Goal: Communication & Community: Contribute content

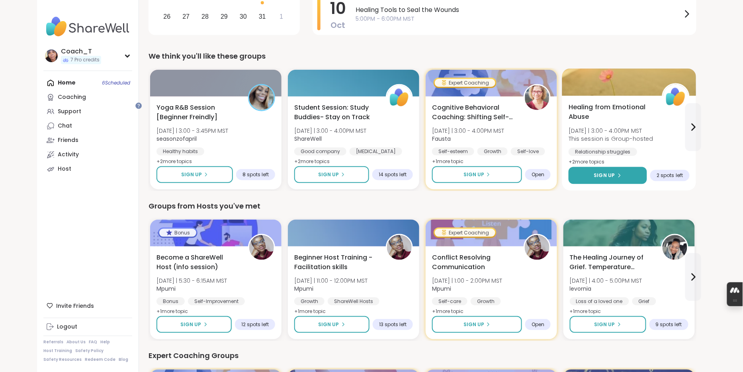
click at [615, 179] on span "Sign Up" at bounding box center [604, 175] width 21 height 7
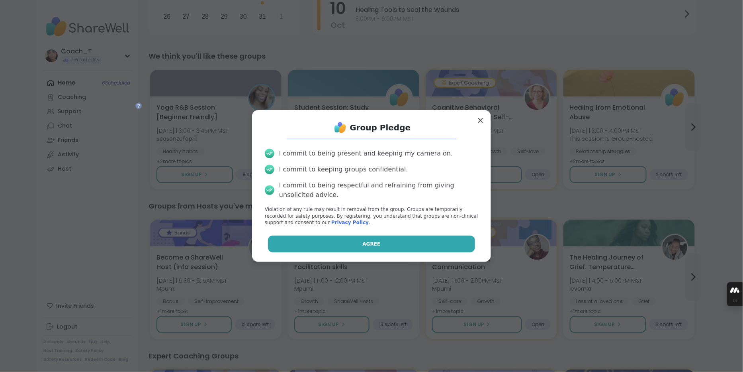
click at [410, 244] on button "Agree" at bounding box center [372, 243] width 208 height 17
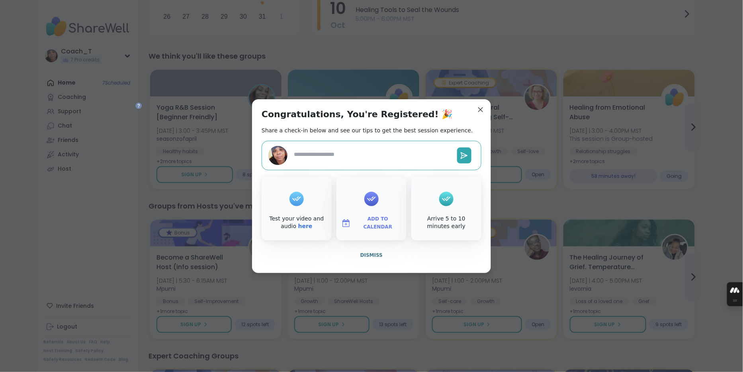
click at [375, 218] on span "Add to Calendar" at bounding box center [378, 223] width 48 height 16
click at [382, 147] on button "Google Calendar" at bounding box center [371, 151] width 61 height 18
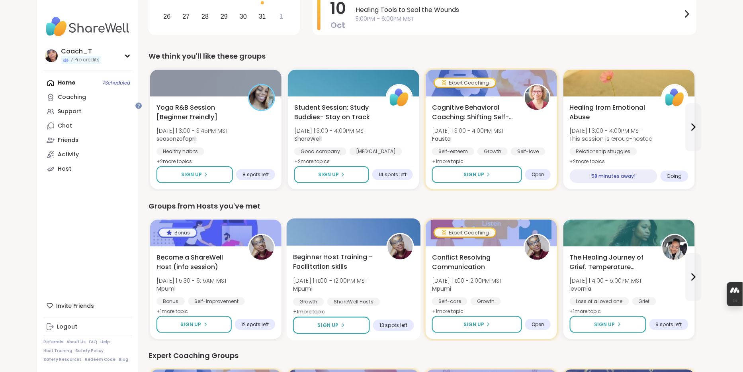
scroll to position [217, 0]
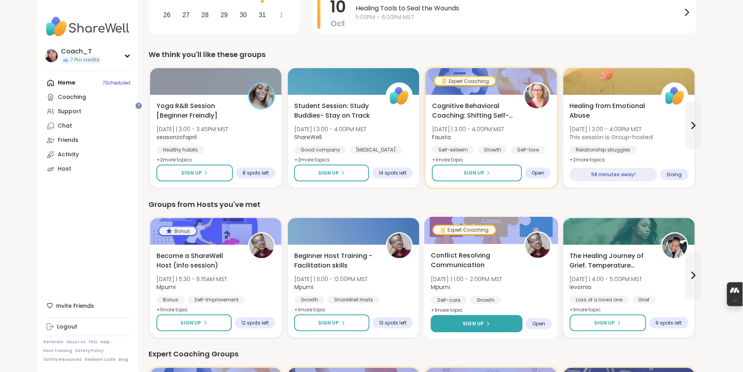
click at [487, 332] on button "Sign Up" at bounding box center [477, 323] width 92 height 17
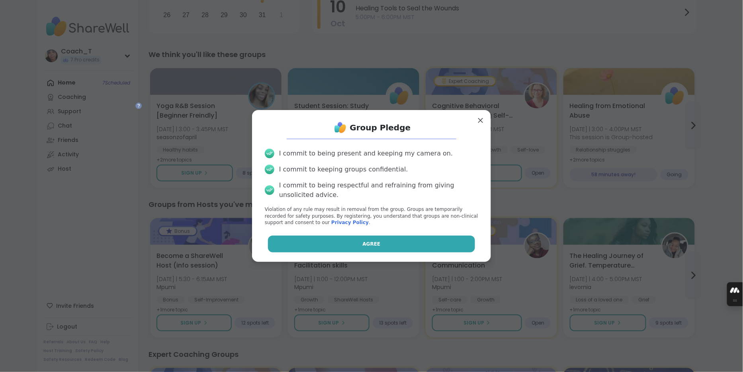
click at [425, 250] on button "Agree" at bounding box center [372, 243] width 208 height 17
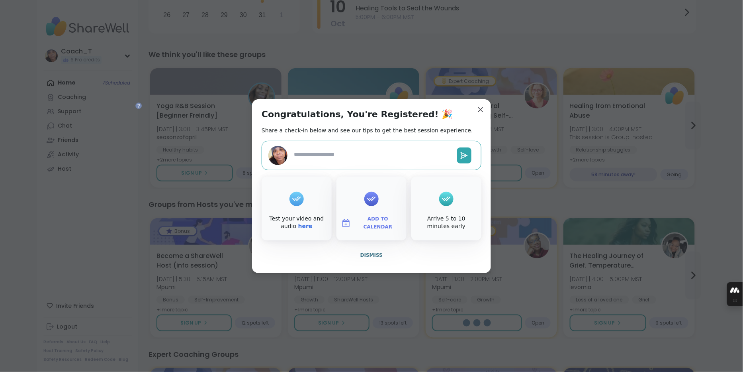
type textarea "*"
click at [370, 231] on span "Add to Calendar" at bounding box center [378, 223] width 48 height 16
click at [370, 148] on button "Google Calendar" at bounding box center [371, 151] width 61 height 18
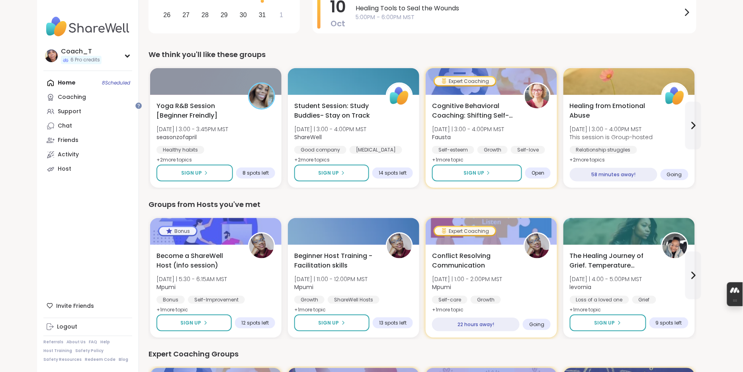
scroll to position [0, 0]
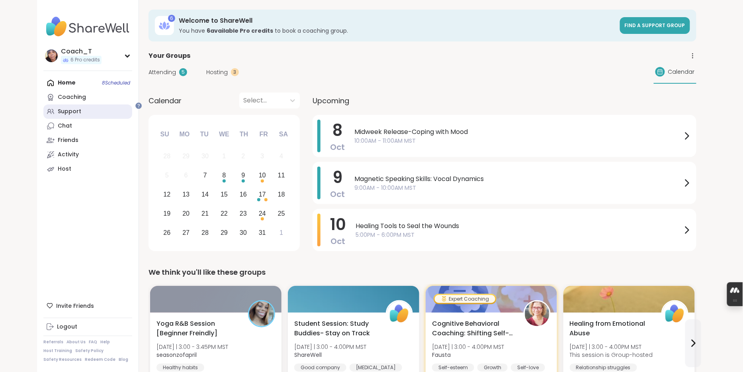
click at [77, 116] on div "Support" at bounding box center [70, 112] width 24 height 8
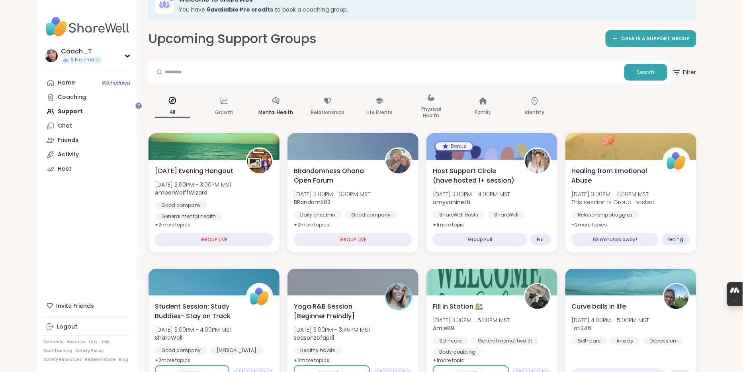
scroll to position [37, 0]
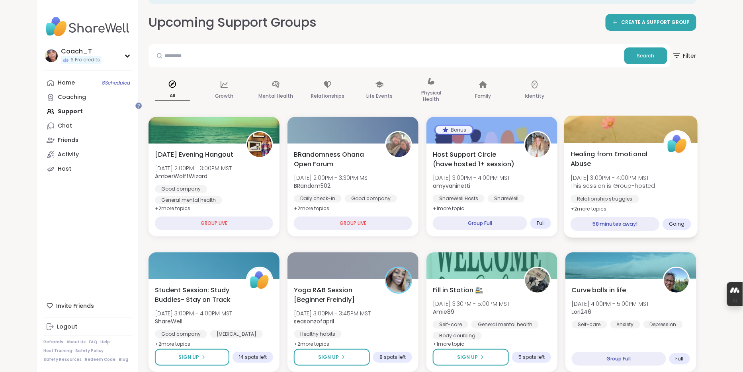
click at [590, 168] on span "Healing from Emotional Abuse" at bounding box center [613, 159] width 84 height 20
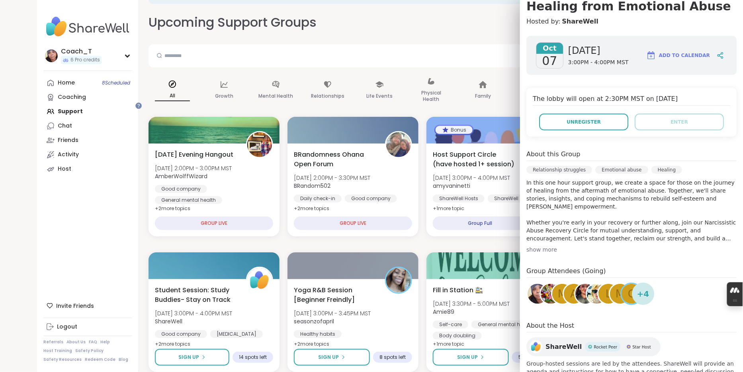
scroll to position [158, 0]
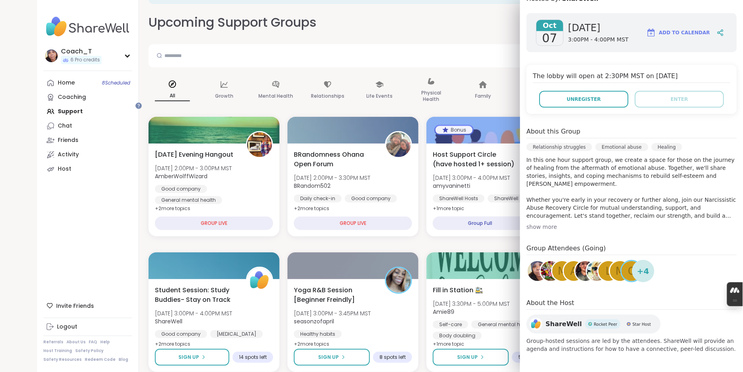
click at [598, 260] on link "l" at bounding box center [608, 271] width 22 height 22
click at [584, 261] on img at bounding box center [586, 271] width 20 height 20
click at [597, 261] on img at bounding box center [597, 271] width 20 height 20
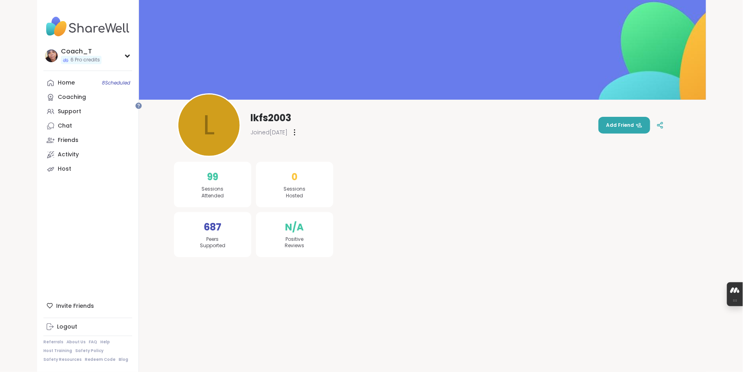
click at [296, 133] on icon at bounding box center [295, 132] width 2 height 6
click at [382, 174] on div "Restrict Member" at bounding box center [338, 170] width 89 height 18
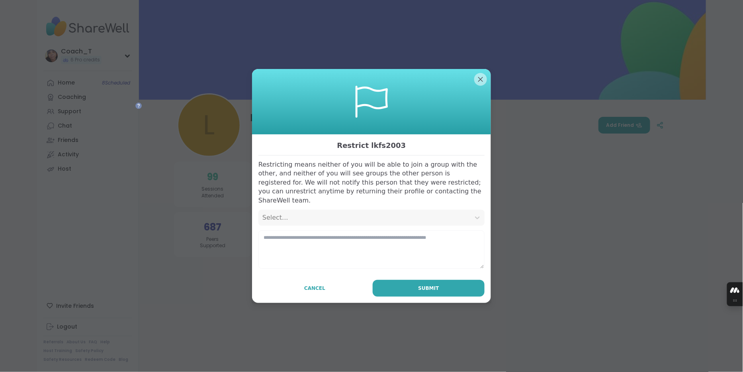
click at [331, 222] on div "Select..." at bounding box center [364, 218] width 204 height 10
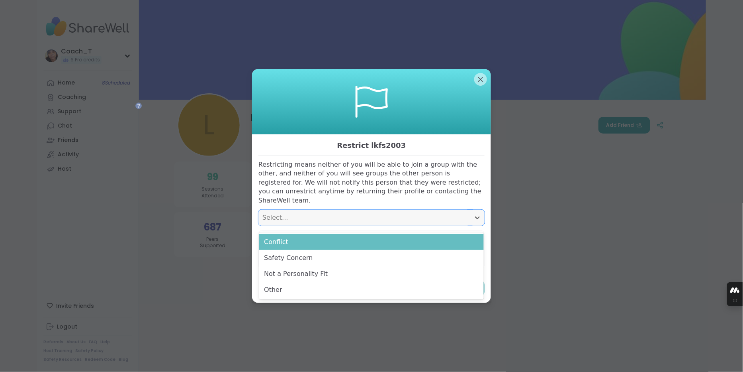
click at [337, 242] on div "Conflict" at bounding box center [371, 242] width 225 height 16
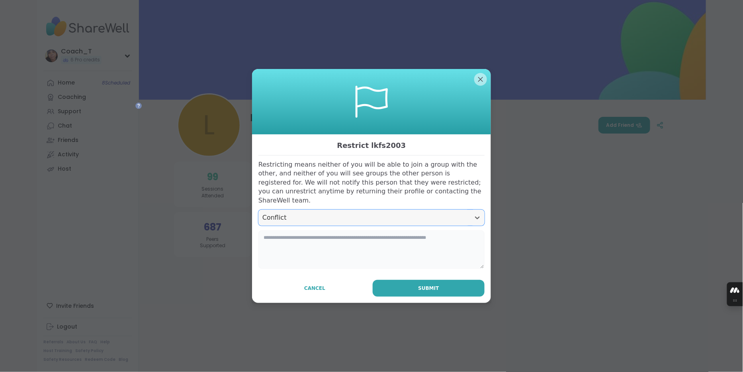
click at [335, 247] on textarea at bounding box center [372, 249] width 226 height 38
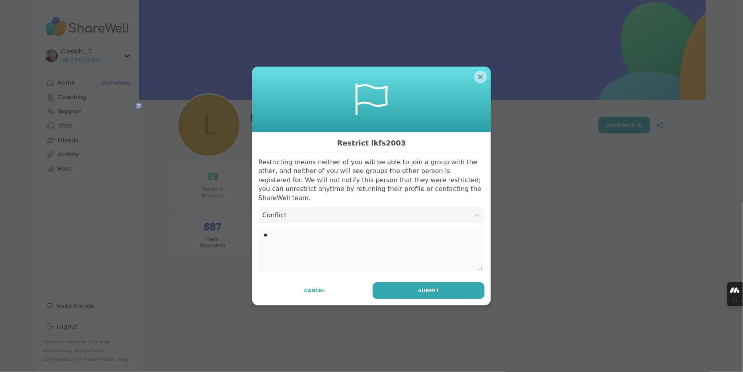
type textarea "*"
type textarea "**********"
click at [459, 299] on button "Submit" at bounding box center [429, 290] width 112 height 17
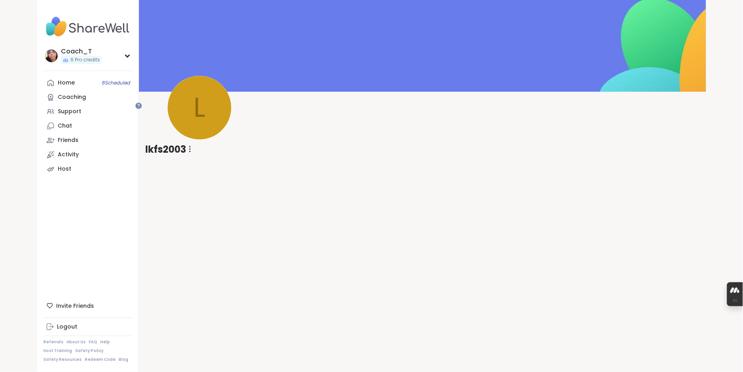
click at [194, 151] on div at bounding box center [190, 150] width 8 height 14
click at [260, 196] on div "Unrestrict Member" at bounding box center [233, 187] width 89 height 18
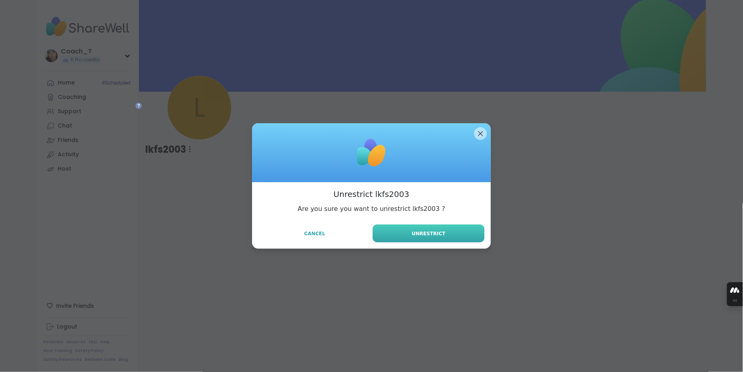
click at [446, 236] on button "Unrestrict" at bounding box center [429, 233] width 112 height 18
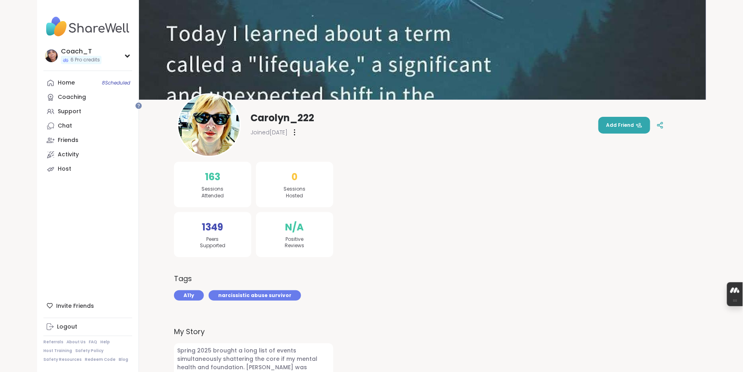
click at [299, 129] on div at bounding box center [295, 132] width 8 height 13
click at [376, 157] on div "Flag Member" at bounding box center [338, 152] width 89 height 18
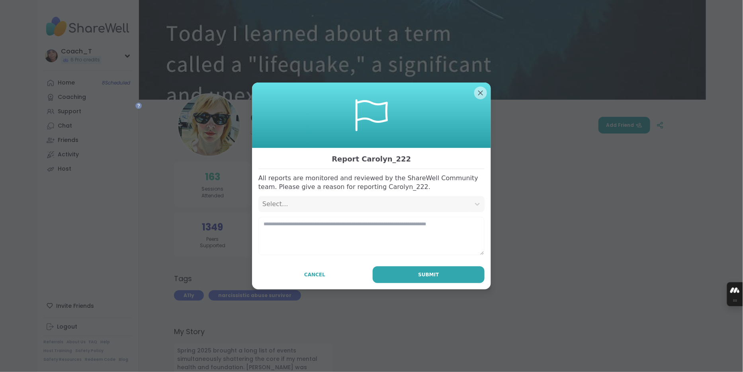
click at [385, 202] on div "Select..." at bounding box center [364, 204] width 204 height 10
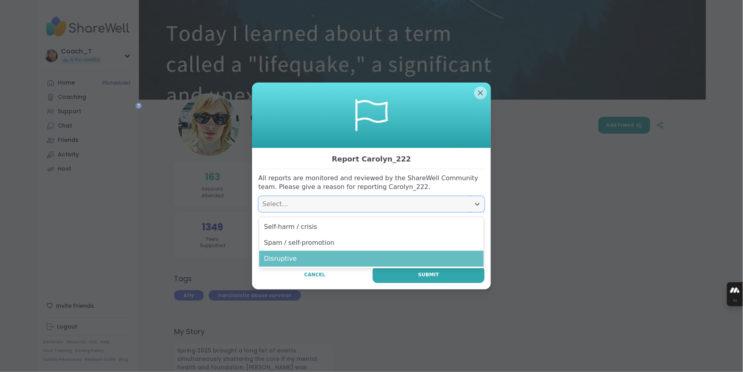
click at [368, 258] on div "Disruptive" at bounding box center [371, 259] width 225 height 16
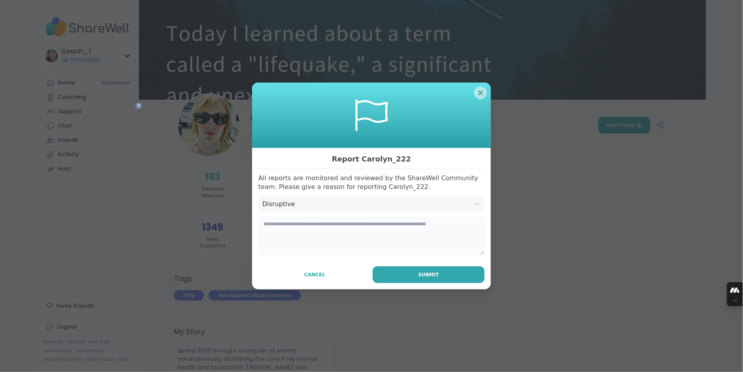
click at [366, 231] on textarea at bounding box center [372, 236] width 226 height 38
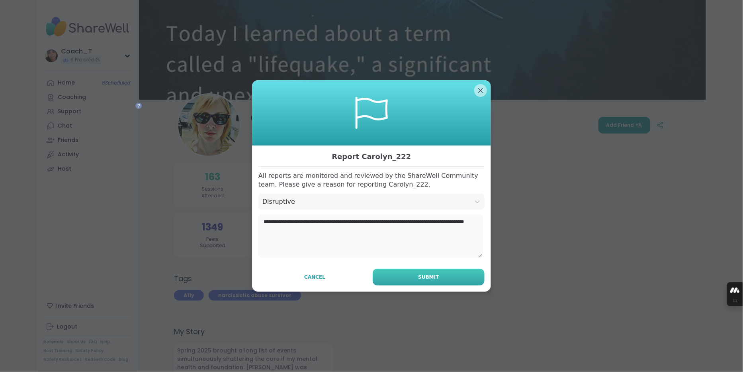
type textarea "**********"
click at [420, 280] on span "Submit" at bounding box center [428, 276] width 21 height 7
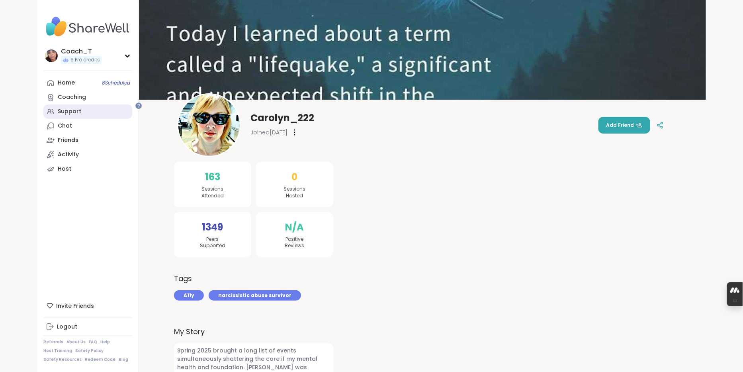
click at [100, 119] on link "Support" at bounding box center [87, 111] width 89 height 14
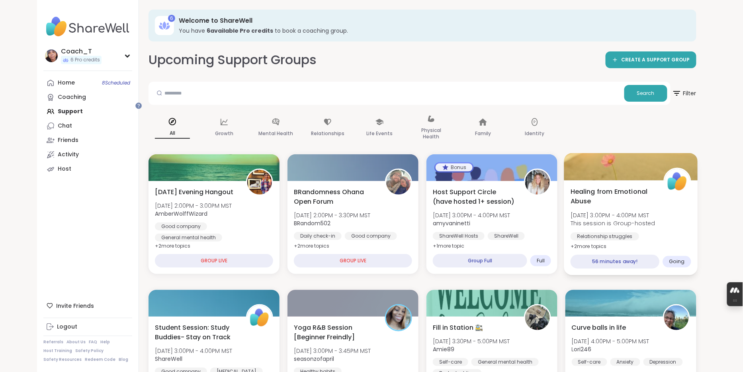
click at [633, 206] on span "Healing from Emotional Abuse" at bounding box center [613, 196] width 84 height 20
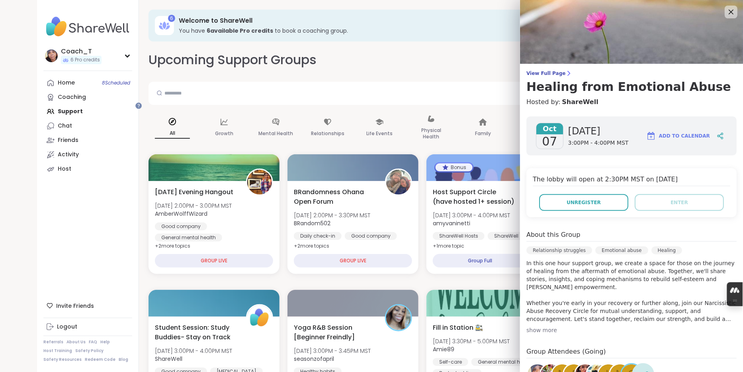
scroll to position [158, 0]
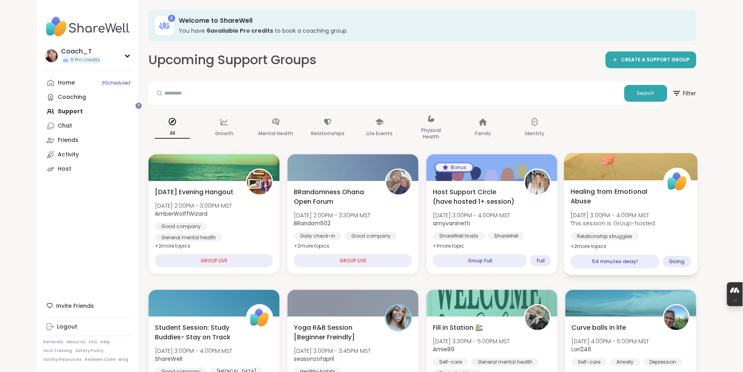
click at [605, 223] on div "Healing from Emotional Abuse [DATE] 3:00PM - 4:00PM MST This session is Group-h…" at bounding box center [631, 218] width 121 height 65
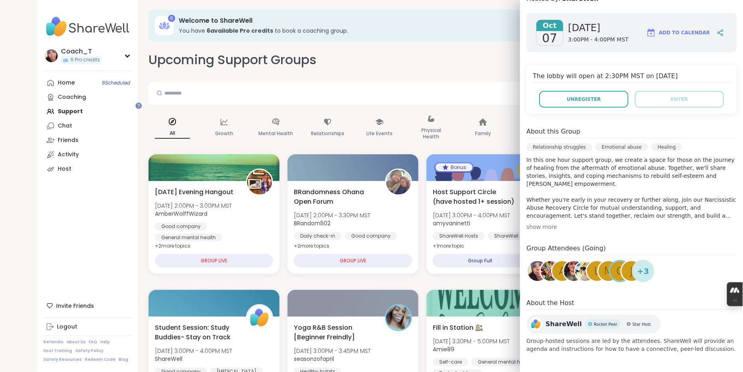
scroll to position [158, 0]
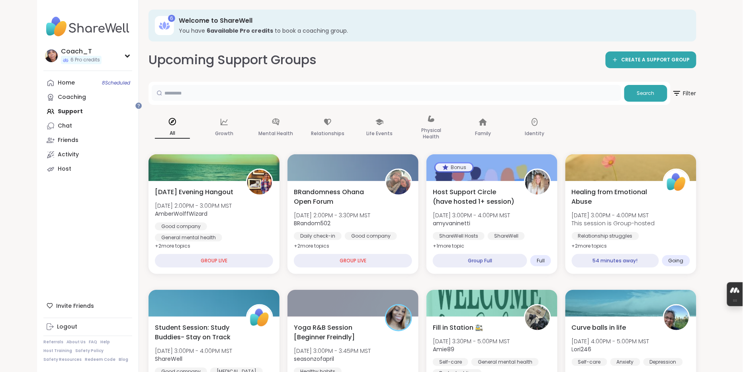
click at [430, 96] on input "text" at bounding box center [387, 93] width 470 height 16
click at [607, 142] on div "All Growth Mental Health Relationships Life Events Physical Health Family Ident…" at bounding box center [423, 128] width 548 height 40
click at [625, 219] on span "[DATE] 3:00PM - 4:00PM MST" at bounding box center [613, 215] width 85 height 8
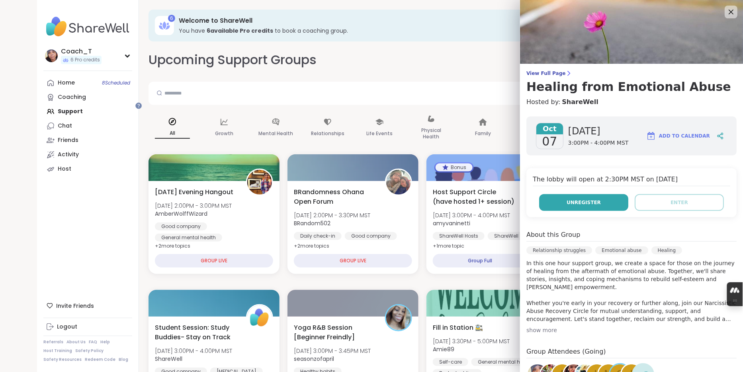
click at [578, 211] on button "Unregister" at bounding box center [583, 202] width 89 height 17
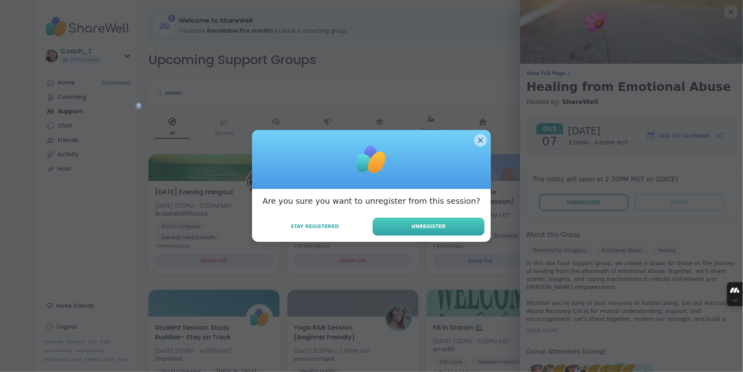
click at [452, 235] on button "Unregister" at bounding box center [429, 226] width 112 height 18
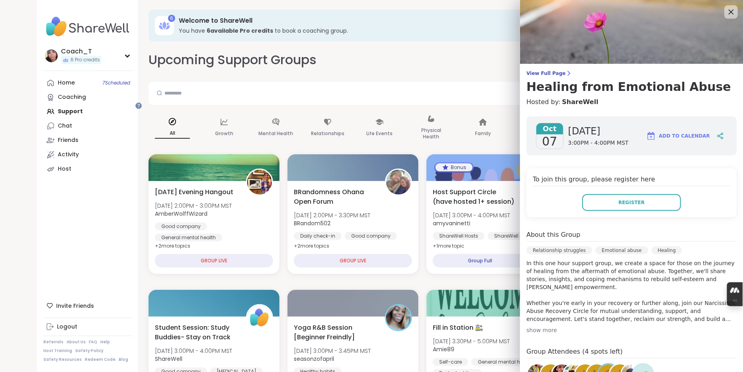
click at [729, 15] on icon at bounding box center [731, 12] width 5 height 5
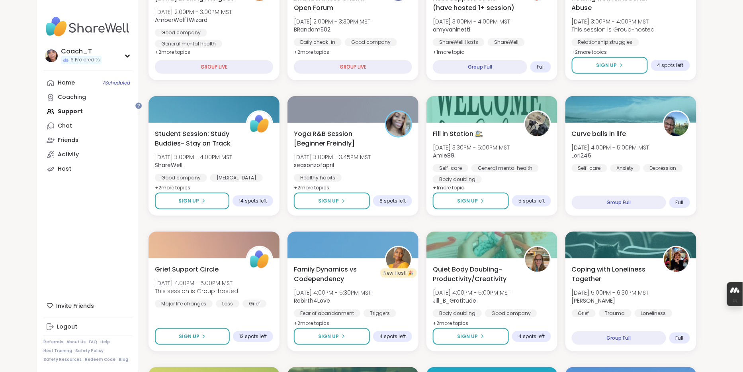
scroll to position [0, 0]
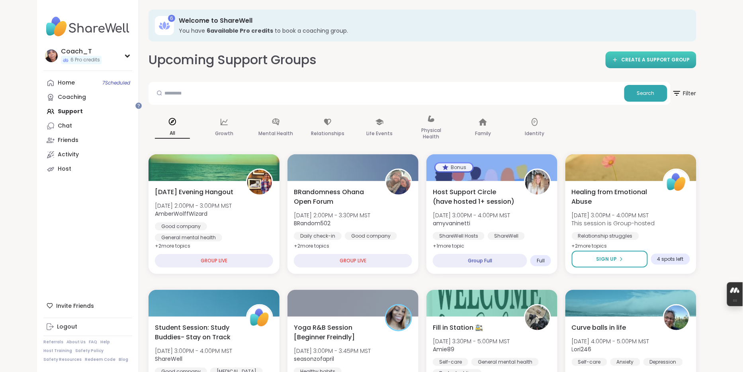
click at [641, 63] on span "CREATE A SUPPORT GROUP" at bounding box center [656, 60] width 69 height 7
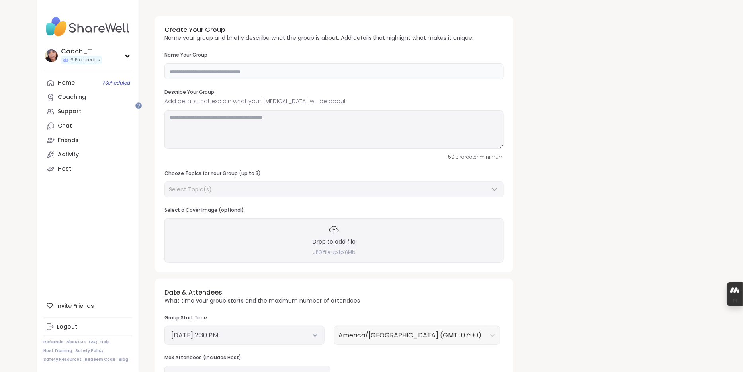
click at [276, 79] on input "text" at bounding box center [334, 71] width 339 height 16
paste input "**********"
click at [189, 79] on input "**********" at bounding box center [334, 71] width 339 height 16
type input "**********"
click at [244, 149] on textarea at bounding box center [334, 129] width 339 height 38
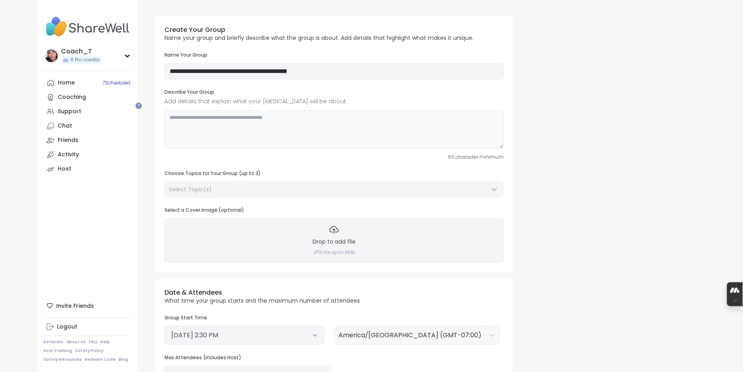
paste textarea "**********"
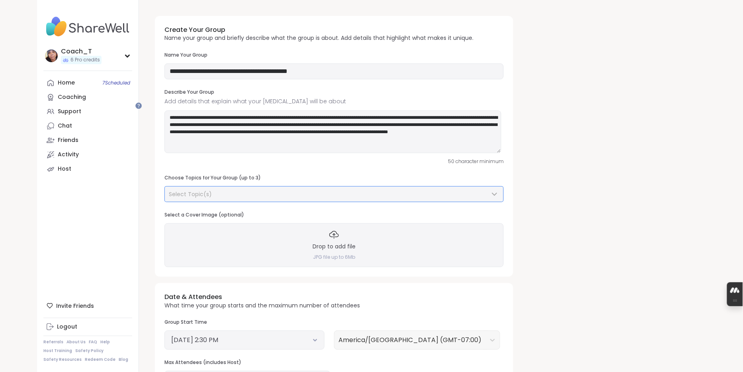
click at [254, 198] on div "Select Topic(s)" at bounding box center [329, 194] width 321 height 8
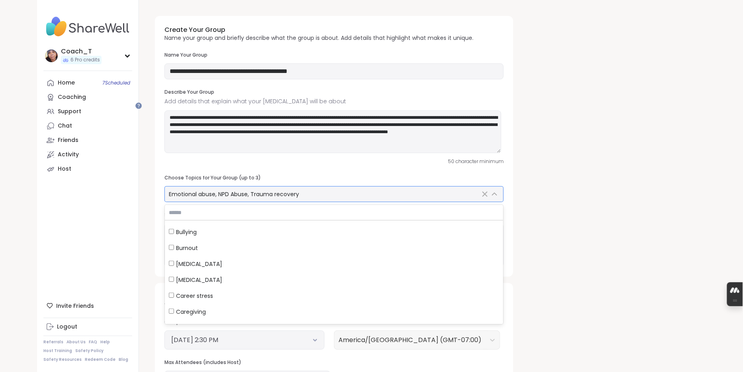
scroll to position [762, 0]
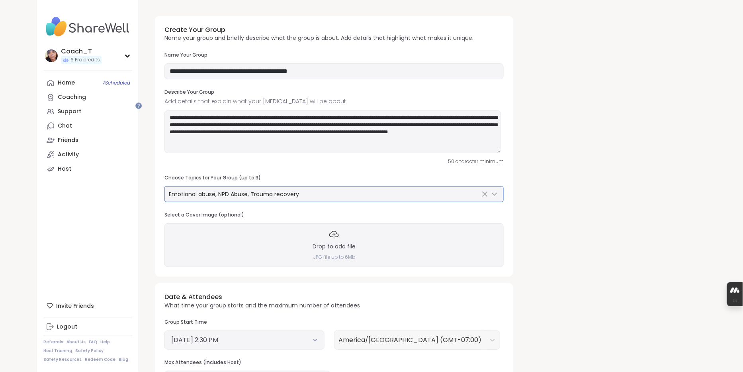
click at [476, 181] on h3 "Choose Topics for Your Group (up to 3)" at bounding box center [334, 177] width 339 height 7
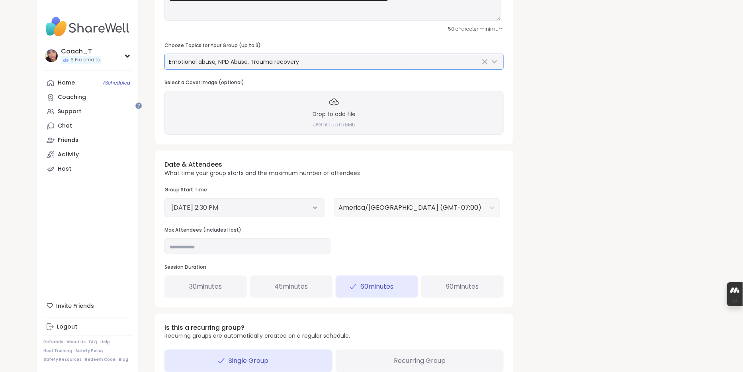
scroll to position [181, 0]
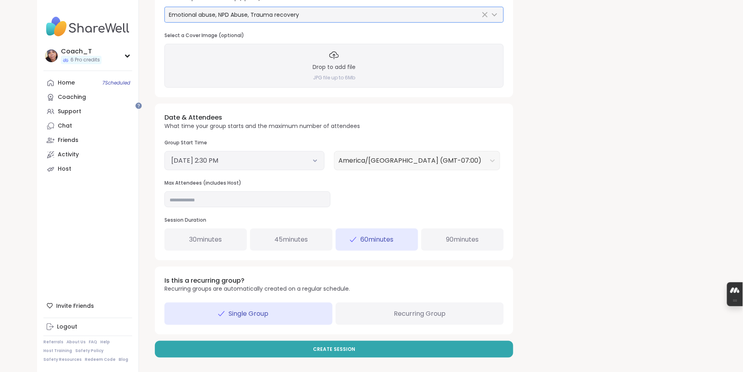
click at [309, 165] on button "[DATE] 2:30 PM" at bounding box center [244, 161] width 147 height 10
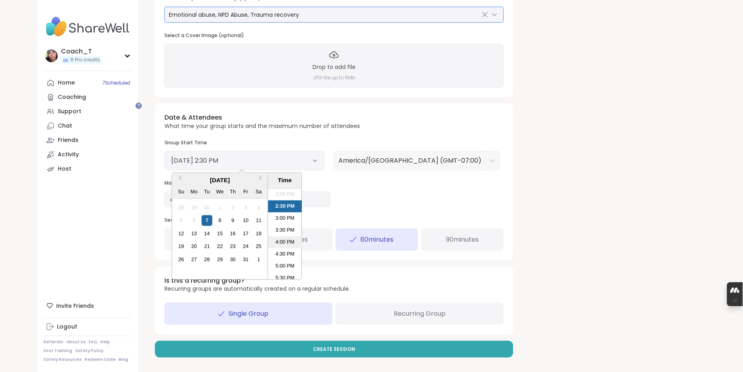
scroll to position [337, 0]
click at [302, 259] on li "4:30 PM" at bounding box center [285, 253] width 34 height 12
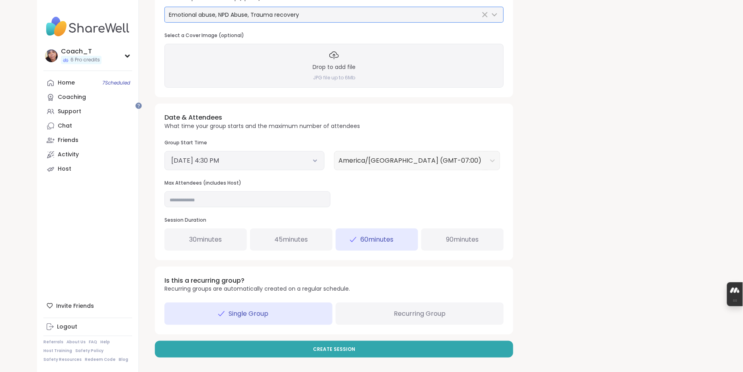
click at [318, 162] on icon at bounding box center [315, 160] width 5 height 3
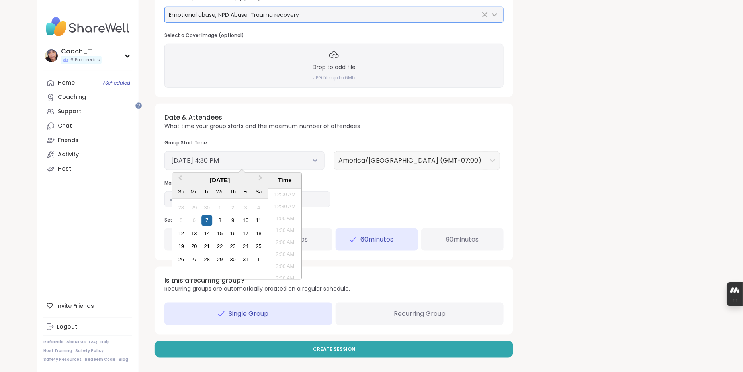
scroll to position [355, 0]
click at [499, 88] on div "Drop to add file JPG file up to 6Mb" at bounding box center [334, 66] width 339 height 44
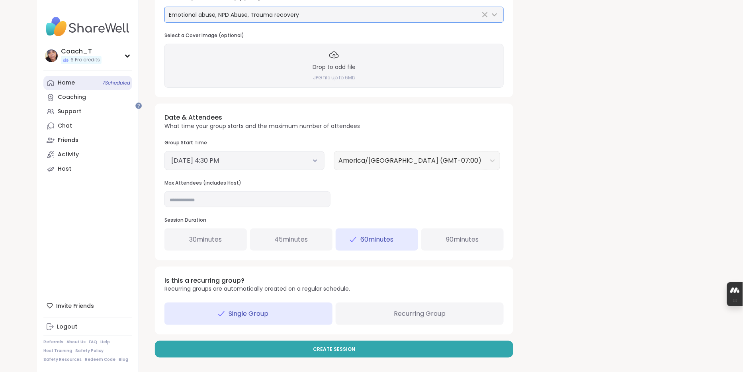
click at [121, 86] on span "7 Scheduled" at bounding box center [116, 83] width 28 height 6
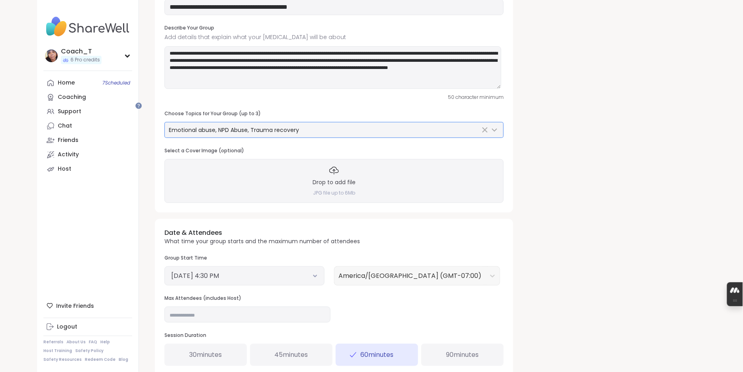
scroll to position [0, 0]
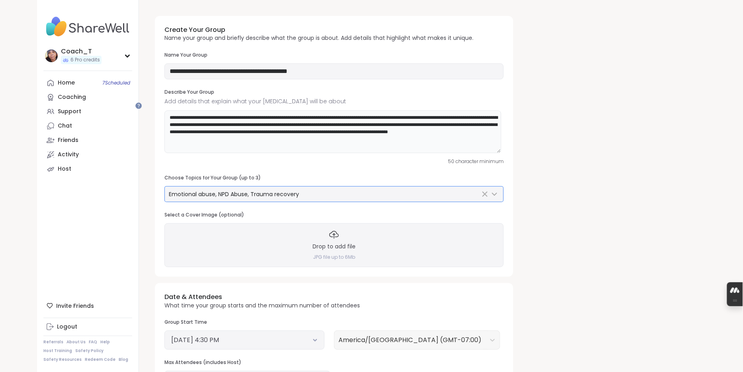
click at [444, 153] on textarea "**********" at bounding box center [333, 131] width 337 height 43
paste textarea "**********"
click at [473, 153] on textarea "**********" at bounding box center [333, 131] width 337 height 43
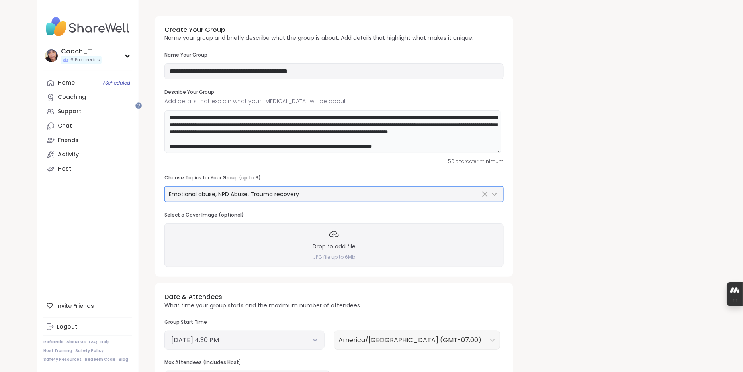
type textarea "**********"
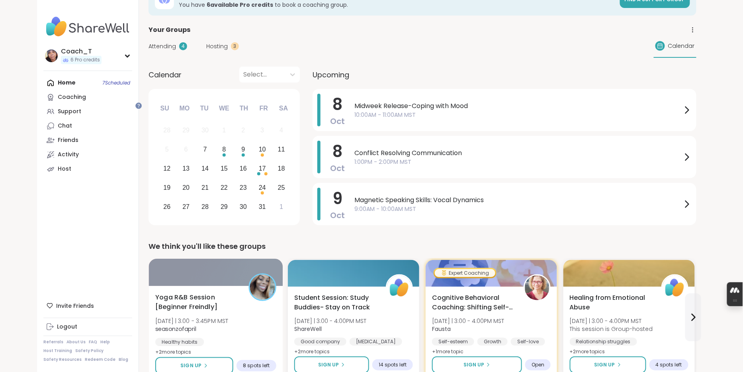
scroll to position [22, 0]
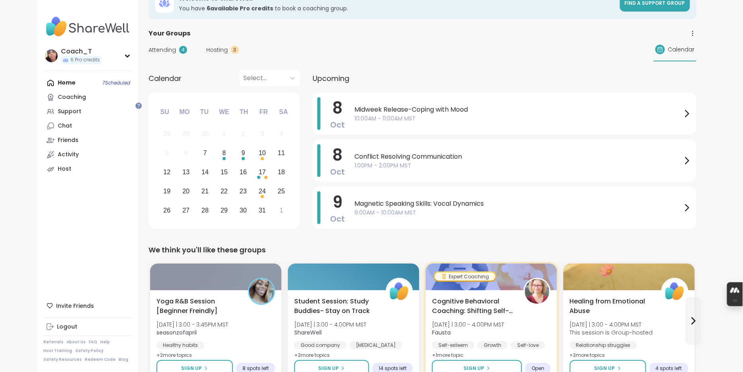
click at [228, 54] on span "Hosting" at bounding box center [217, 50] width 22 height 8
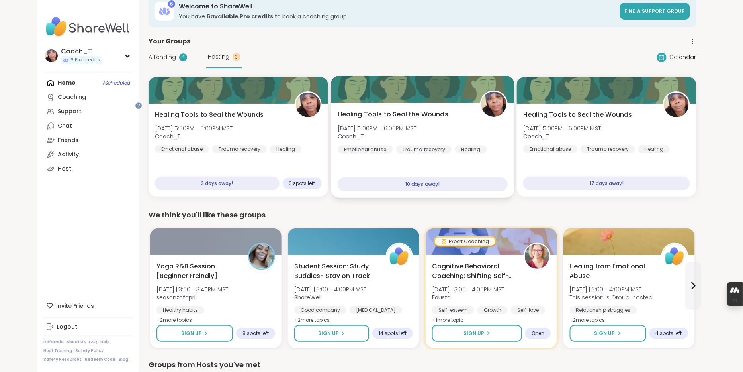
scroll to position [0, 0]
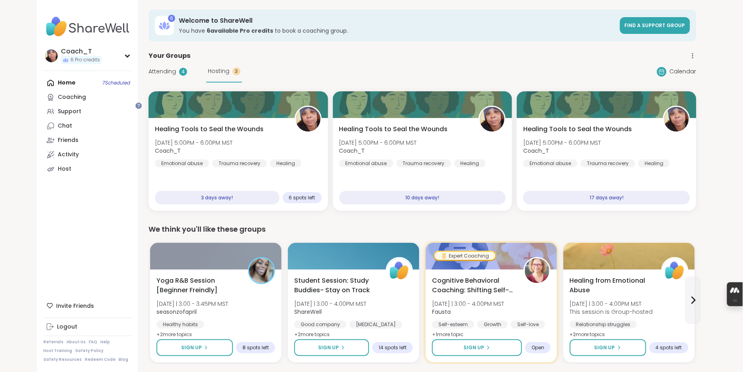
click at [176, 76] on span "Attending" at bounding box center [162, 71] width 27 height 8
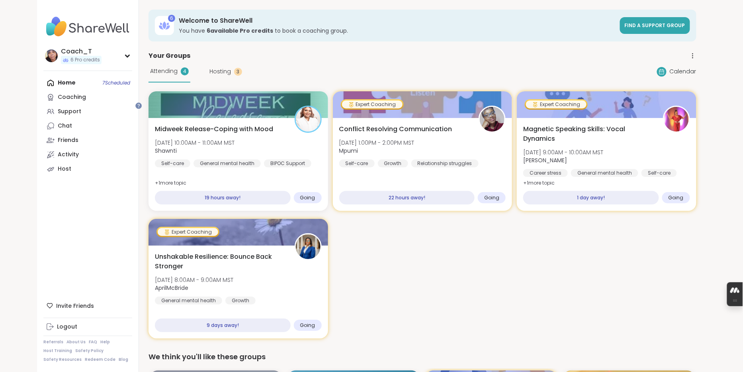
click at [176, 82] on div "Attending 4" at bounding box center [170, 72] width 42 height 22
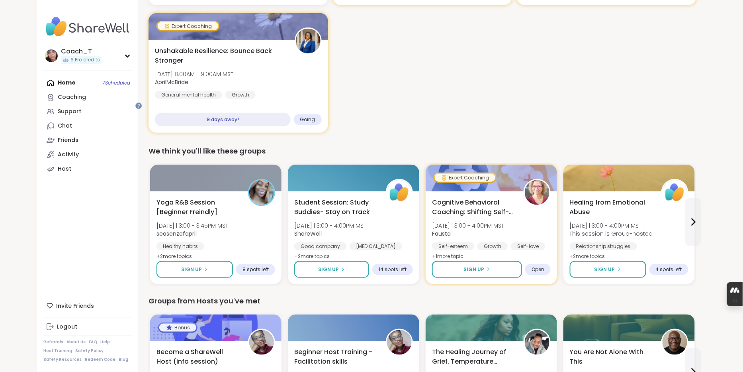
scroll to position [204, 0]
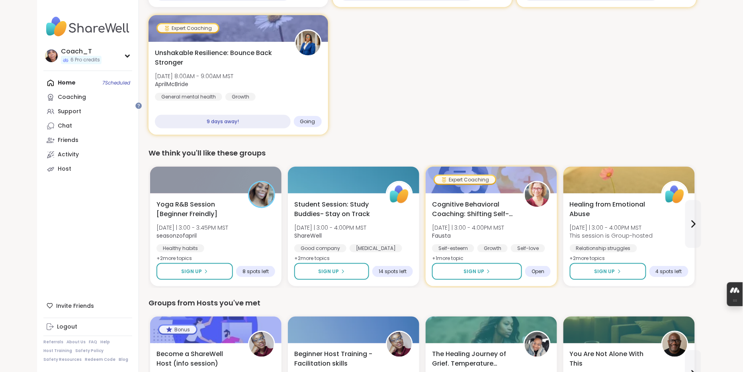
click at [90, 91] on div "Home 7 Scheduled Coaching Support Chat Friends Activity Host" at bounding box center [87, 126] width 89 height 100
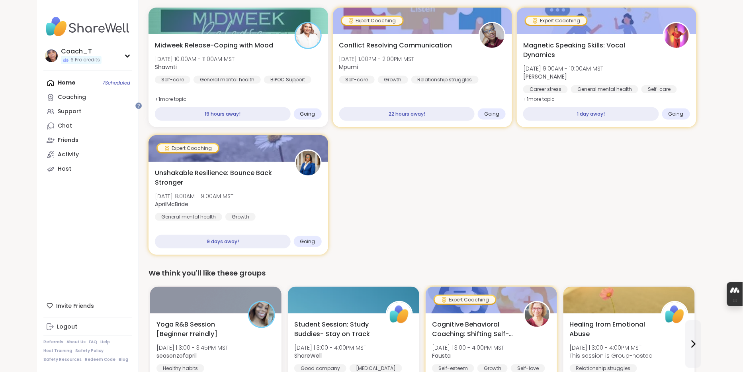
scroll to position [0, 0]
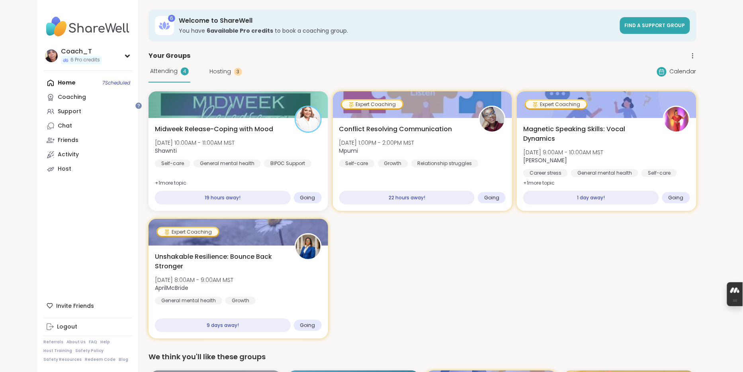
click at [231, 76] on span "Hosting" at bounding box center [221, 71] width 22 height 8
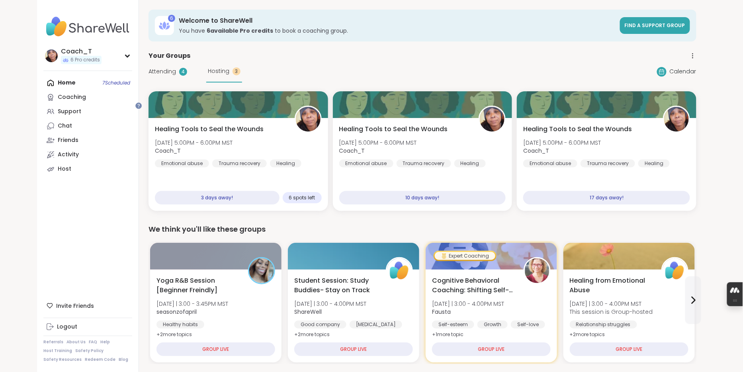
click at [174, 72] on div "Attending 4 Hosting 3" at bounding box center [196, 72] width 94 height 22
click at [174, 82] on div "Attending 4 Hosting 3" at bounding box center [196, 72] width 94 height 22
click at [176, 76] on span "Attending" at bounding box center [162, 71] width 27 height 8
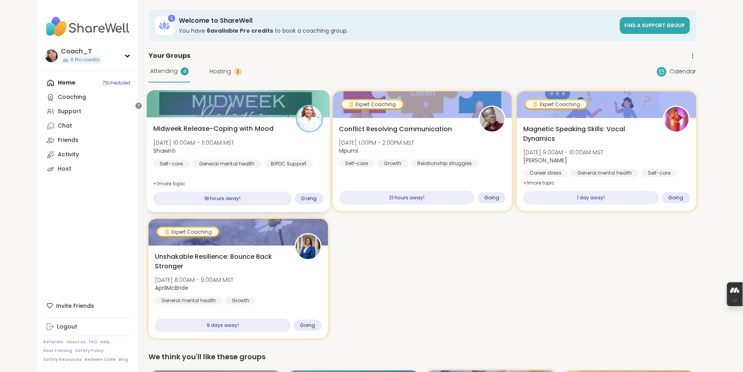
click at [280, 206] on div "18 hours away!" at bounding box center [222, 199] width 138 height 14
click at [268, 133] on span "Midweek Release-Coping with Mood" at bounding box center [213, 129] width 121 height 10
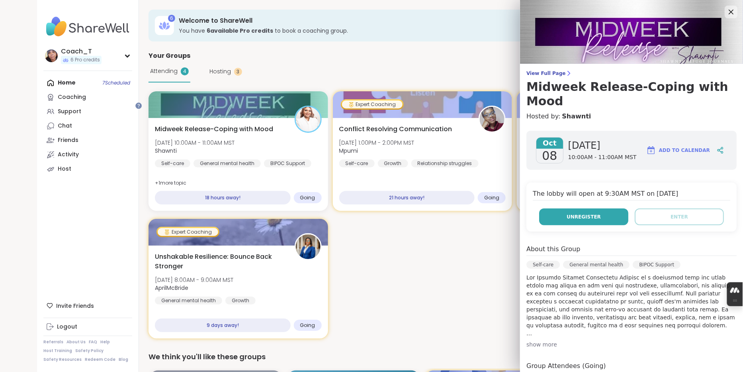
click at [603, 225] on button "Unregister" at bounding box center [583, 216] width 89 height 17
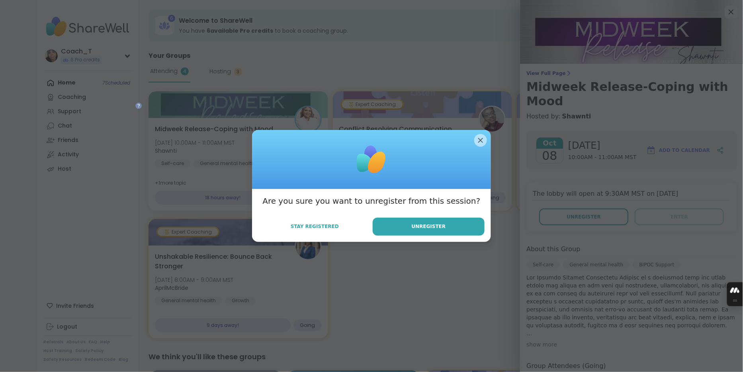
click at [425, 238] on div "Are you sure you want to unregister from this session? Stay Registered Unregist…" at bounding box center [371, 215] width 239 height 53
click at [423, 230] on span "Unregister" at bounding box center [429, 226] width 34 height 7
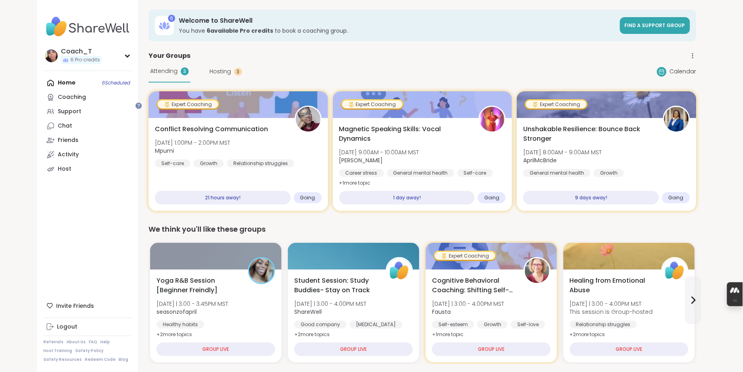
click at [231, 76] on span "Hosting" at bounding box center [221, 71] width 22 height 8
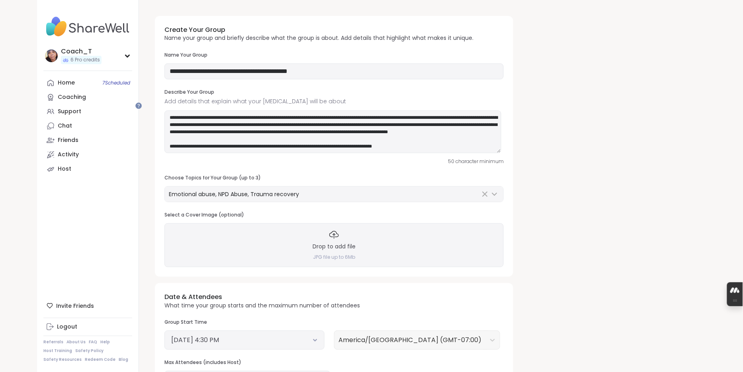
click at [441, 153] on textarea "**********" at bounding box center [333, 131] width 337 height 43
click at [182, 142] on textarea "**********" at bounding box center [333, 131] width 337 height 43
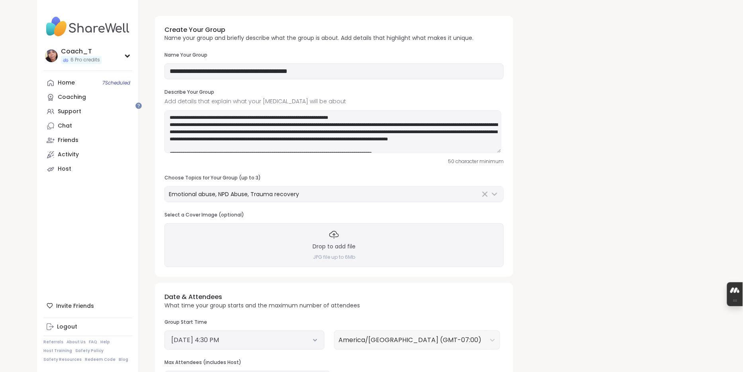
drag, startPoint x: 425, startPoint y: 138, endPoint x: 303, endPoint y: 136, distance: 122.7
click at [303, 136] on textarea "**********" at bounding box center [333, 131] width 337 height 43
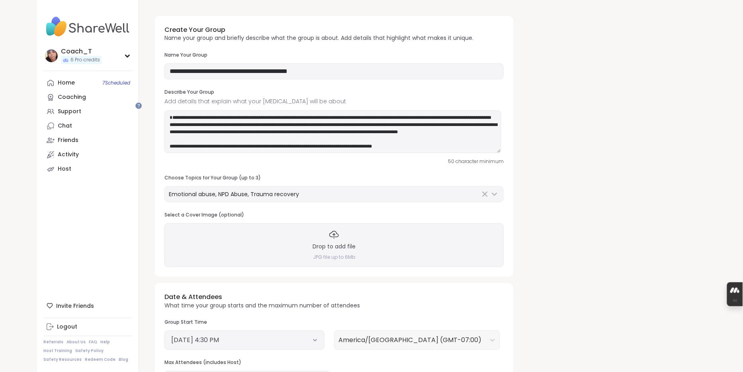
type textarea "**********"
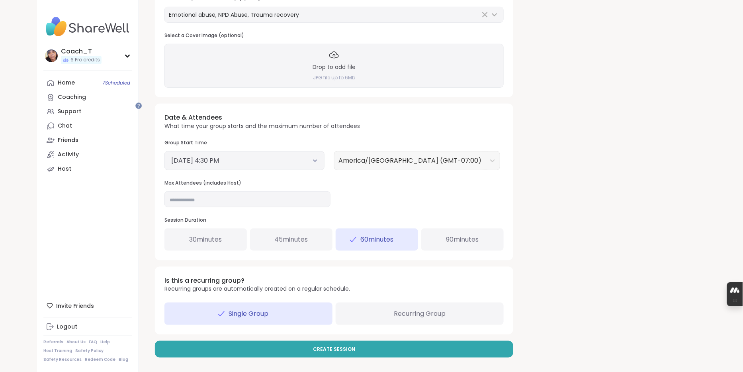
scroll to position [178, 0]
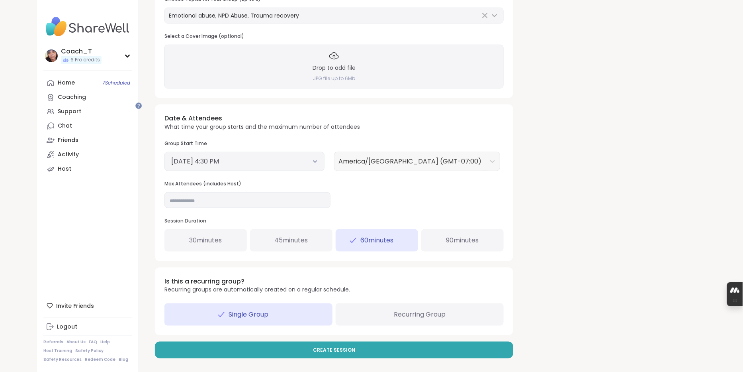
click at [318, 163] on icon at bounding box center [315, 161] width 5 height 3
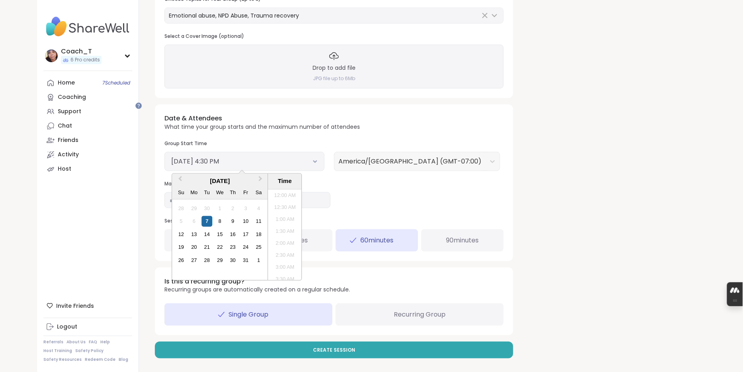
scroll to position [355, 0]
click at [225, 227] on div "8" at bounding box center [220, 221] width 11 height 11
click at [302, 253] on li "5:00 PM" at bounding box center [285, 247] width 34 height 12
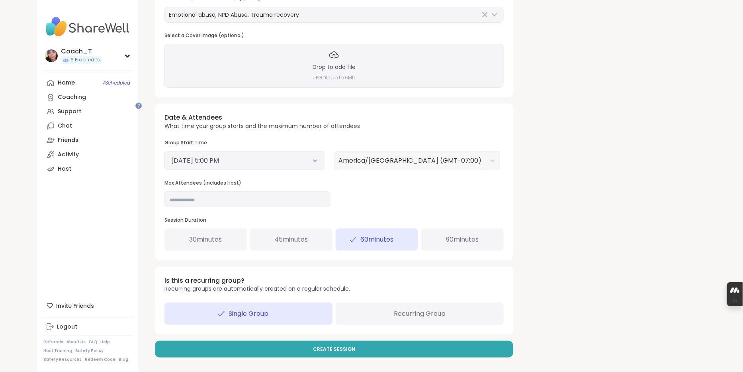
scroll to position [244, 0]
click at [486, 304] on div "Recurring Group" at bounding box center [420, 313] width 168 height 22
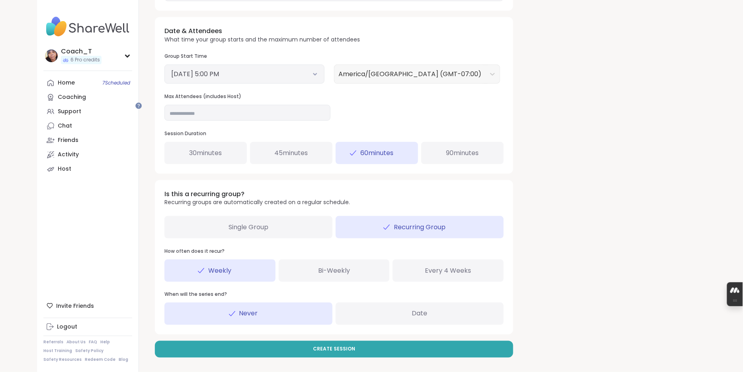
scroll to position [341, 0]
click at [367, 270] on div "Bi-Weekly" at bounding box center [334, 270] width 111 height 22
click at [493, 308] on div "Date" at bounding box center [420, 313] width 168 height 22
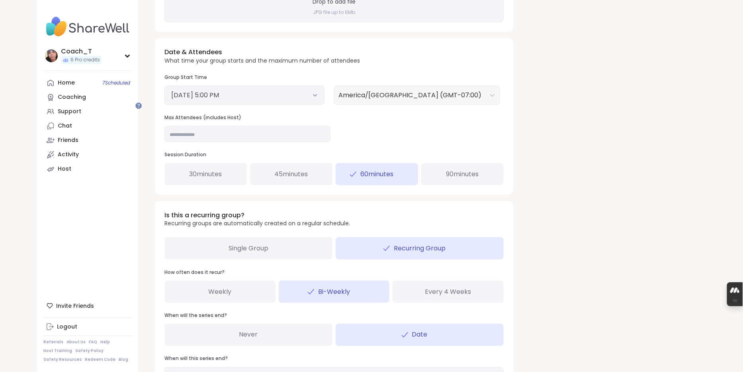
scroll to position [229, 0]
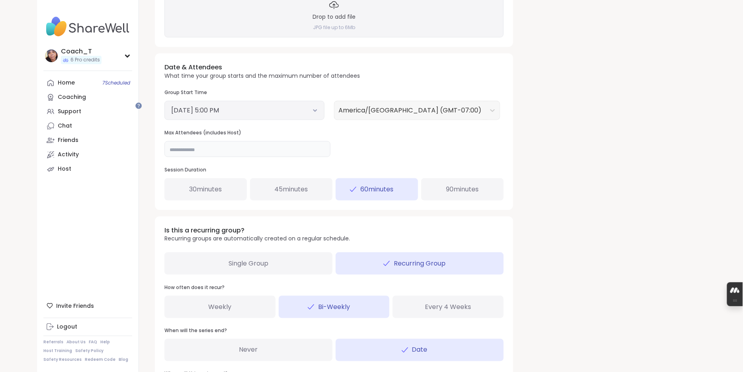
click at [198, 157] on input "**" at bounding box center [248, 149] width 166 height 16
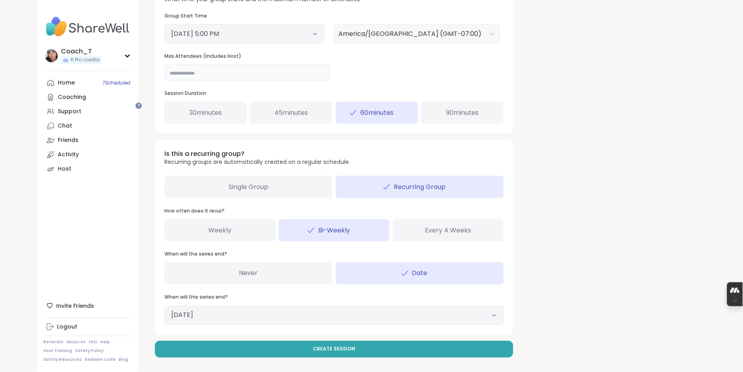
scroll to position [386, 0]
type input "**"
click at [497, 313] on icon at bounding box center [494, 314] width 5 height 3
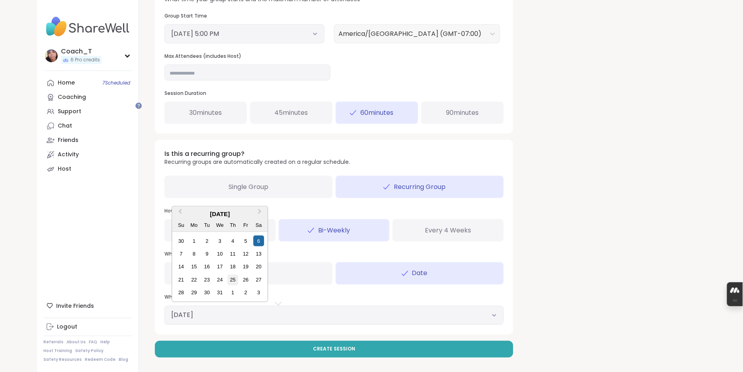
click at [238, 274] on div "25" at bounding box center [232, 279] width 11 height 11
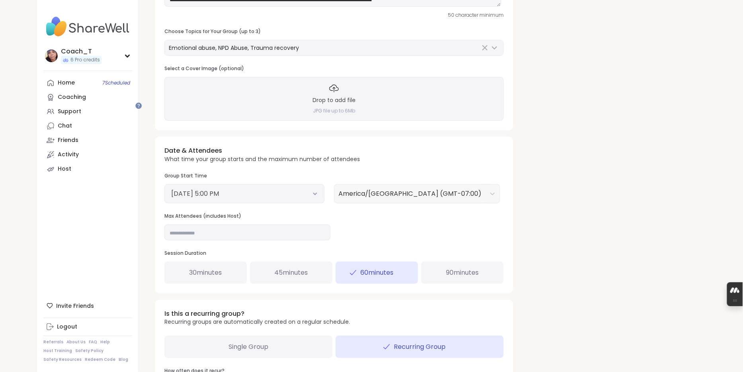
scroll to position [147, 0]
click at [310, 198] on button "October 8, 2025 5:00 PM" at bounding box center [244, 193] width 147 height 10
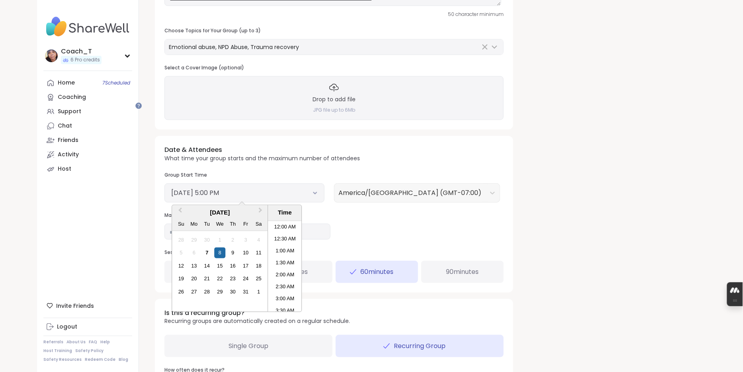
scroll to position [367, 0]
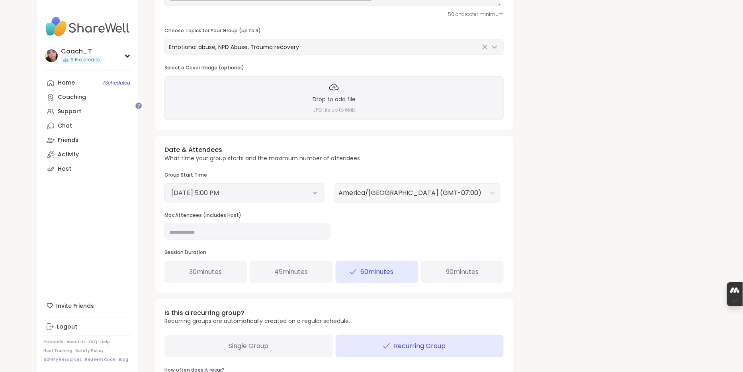
click at [376, 268] on div "Date & Attendees What time your group starts and the maximum number of attendee…" at bounding box center [334, 214] width 358 height 156
click at [318, 198] on button "October 8, 2025 5:00 PM" at bounding box center [244, 193] width 147 height 10
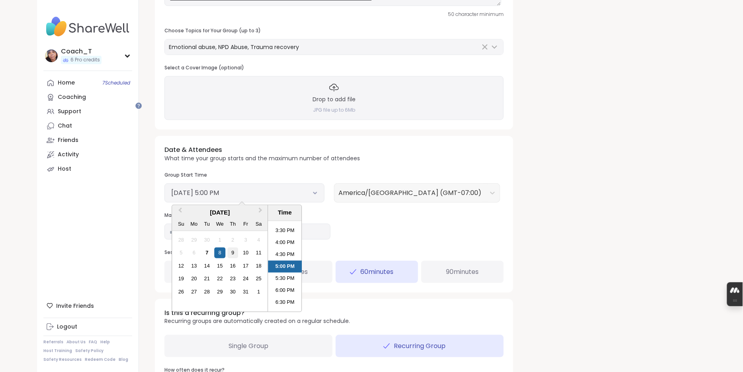
click at [238, 258] on div "9" at bounding box center [232, 252] width 11 height 11
click at [302, 296] on li "6:00 PM" at bounding box center [285, 290] width 34 height 12
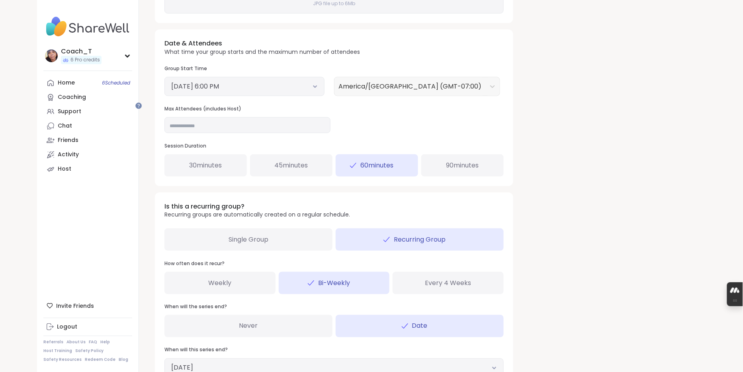
scroll to position [253, 0]
click at [295, 92] on button "October 9, 2025 6:00 PM" at bounding box center [244, 87] width 147 height 10
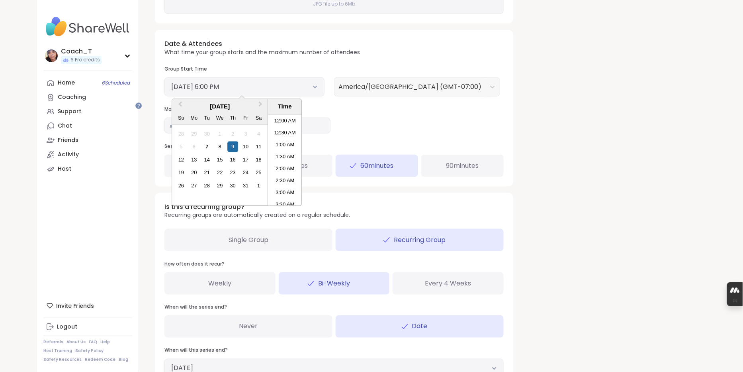
scroll to position [391, 0]
click at [225, 152] on div "8" at bounding box center [220, 146] width 11 height 11
click at [482, 145] on div "Date & Attendees What time your group starts and the maximum number of attendee…" at bounding box center [334, 108] width 358 height 156
